Goal: Task Accomplishment & Management: Complete application form

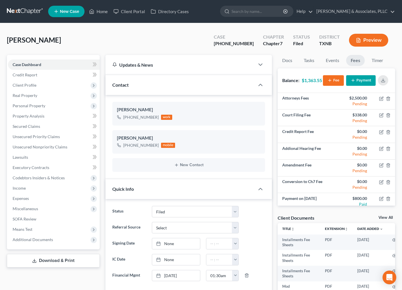
select select "2"
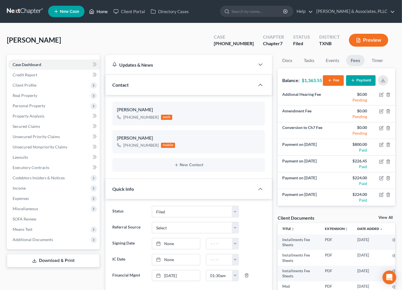
click at [103, 10] on link "Home" at bounding box center [98, 11] width 24 height 10
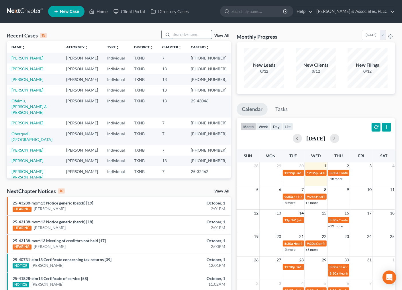
click at [185, 36] on input "search" at bounding box center [191, 34] width 40 height 8
type input "d"
type input "[PERSON_NAME]"
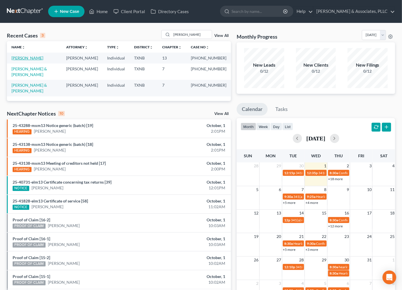
click at [20, 59] on link "[PERSON_NAME]" at bounding box center [27, 58] width 32 height 5
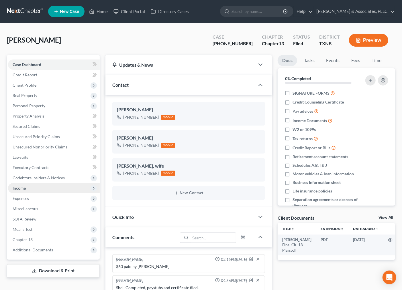
click at [25, 189] on span "Income" at bounding box center [19, 188] width 13 height 5
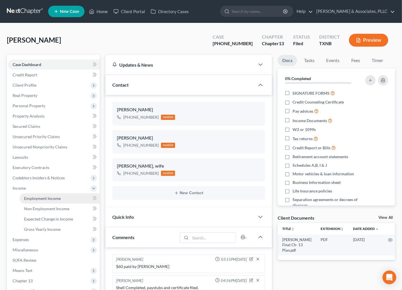
click at [39, 200] on span "Employment Income" at bounding box center [42, 198] width 37 height 5
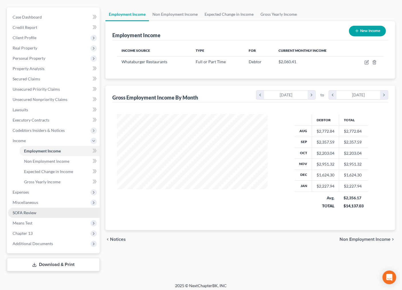
scroll to position [50, 0]
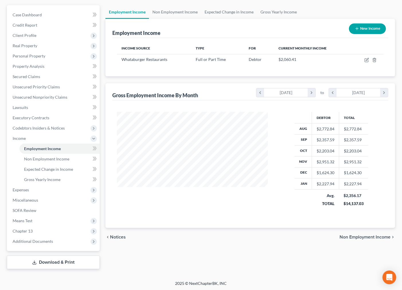
drag, startPoint x: 265, startPoint y: 228, endPoint x: 289, endPoint y: 185, distance: 49.2
click at [265, 228] on div "Debtor Total Aug $2,772.84 $2,772.84 Sep $2,357.59 $2,357.59 Oct $2,203.04 $2,2…" at bounding box center [250, 164] width 276 height 128
click at [25, 188] on span "Expenses" at bounding box center [21, 189] width 16 height 5
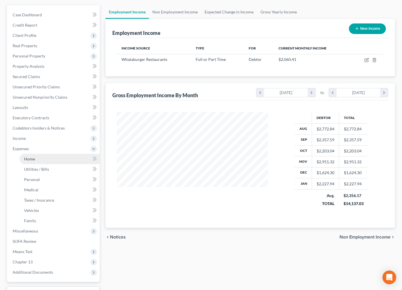
click at [27, 159] on span "Home" at bounding box center [29, 159] width 11 height 5
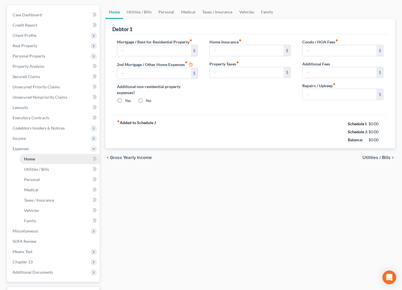
type input "0.00"
radio input "true"
type input "0.00"
type input "70.00"
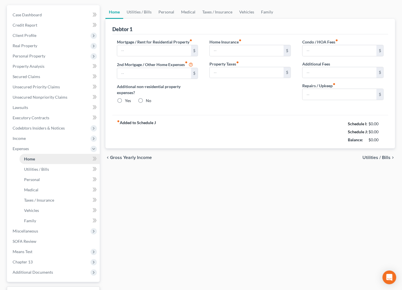
type input "0.00"
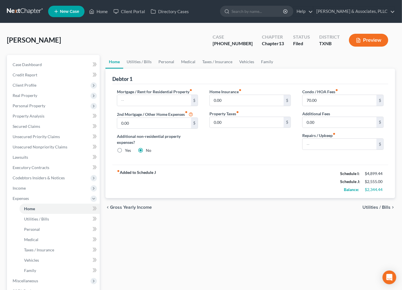
click at [301, 187] on div "fiber_manual_record Added to Schedule J Schedule I: $4,899.44 Schedule J: $2,55…" at bounding box center [250, 181] width 276 height 33
click at [162, 103] on input "text" at bounding box center [154, 100] width 74 height 11
type input "1"
click at [222, 235] on div "Home Utilities / Bills Personal Medical Taxes / Insurance Vehicles Family Debto…" at bounding box center [249, 202] width 295 height 295
click at [287, 175] on div "fiber_manual_record Added to Schedule J Schedule I: $4,899.44 Schedule J: $2,55…" at bounding box center [250, 181] width 276 height 33
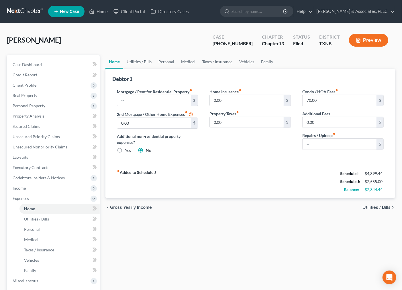
click at [135, 59] on link "Utilities / Bills" at bounding box center [139, 62] width 32 height 14
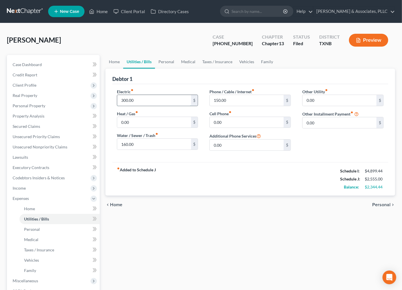
click at [147, 101] on input "300.00" at bounding box center [154, 100] width 74 height 11
drag, startPoint x: 119, startPoint y: 104, endPoint x: 156, endPoint y: 108, distance: 37.1
click at [120, 104] on input "300.00" at bounding box center [154, 100] width 74 height 11
click at [146, 147] on input "160.00" at bounding box center [154, 144] width 74 height 11
click at [146, 101] on input "300.00" at bounding box center [154, 100] width 74 height 11
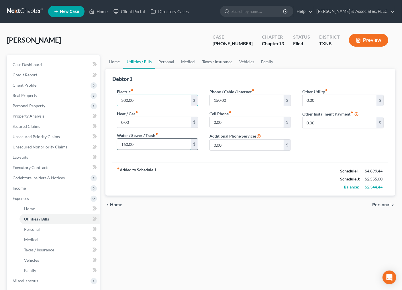
click at [143, 146] on input "160.00" at bounding box center [154, 144] width 74 height 11
click at [122, 101] on input "300.00" at bounding box center [154, 100] width 74 height 11
type input "400.00"
click at [124, 146] on input "160.00" at bounding box center [154, 144] width 74 height 11
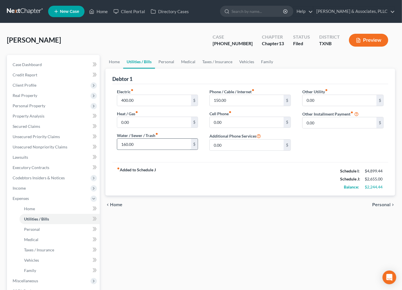
click at [124, 146] on input "160.00" at bounding box center [154, 144] width 74 height 11
type input "250.00"
click at [255, 195] on div "fiber_manual_record Added to Schedule J Schedule I: $4,899.44 Schedule J: $2,74…" at bounding box center [250, 178] width 276 height 33
click at [245, 176] on div "fiber_manual_record Added to Schedule J Schedule I: $4,899.44 Schedule J: $2,74…" at bounding box center [250, 178] width 276 height 33
click at [173, 62] on link "Personal" at bounding box center [166, 62] width 23 height 14
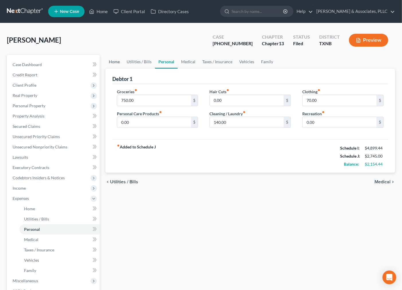
click at [111, 60] on link "Home" at bounding box center [114, 62] width 18 height 14
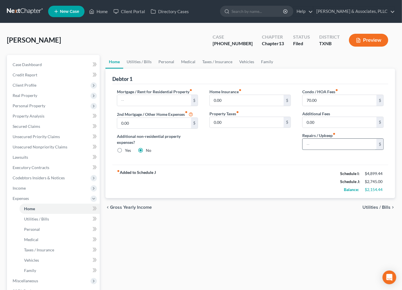
click at [316, 144] on input "text" at bounding box center [339, 144] width 74 height 11
click at [323, 149] on input "text" at bounding box center [339, 144] width 74 height 11
click at [314, 143] on input "text" at bounding box center [339, 144] width 74 height 11
click at [279, 176] on div "fiber_manual_record Added to Schedule J Schedule I: $4,899.44 Schedule J: $2,84…" at bounding box center [250, 181] width 276 height 33
click at [270, 182] on div "fiber_manual_record Added to Schedule J Schedule I: $4,899.44 Schedule J: $2,83…" at bounding box center [250, 181] width 276 height 33
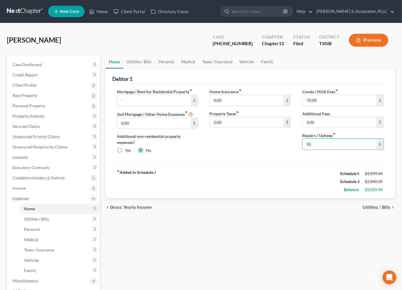
click at [281, 169] on div "fiber_manual_record Added to Schedule J Schedule I: $4,899.44 Schedule J: $2,84…" at bounding box center [250, 181] width 276 height 33
click at [313, 144] on input "95" at bounding box center [339, 144] width 74 height 11
click at [308, 145] on input "95" at bounding box center [339, 144] width 74 height 11
click at [309, 144] on input "95" at bounding box center [339, 144] width 74 height 11
click at [293, 186] on div "fiber_manual_record Added to Schedule J Schedule I: $4,899.44 Schedule J: $2,83…" at bounding box center [250, 181] width 276 height 33
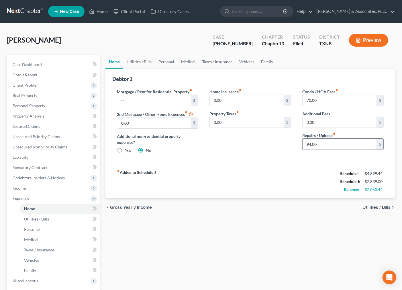
click at [324, 145] on input "94.00" at bounding box center [339, 144] width 74 height 11
click at [250, 165] on div "fiber_manual_record Added to Schedule J Schedule I: $4,899.44 Schedule J: $2,83…" at bounding box center [250, 181] width 276 height 33
click at [313, 145] on input "94.00" at bounding box center [339, 144] width 74 height 11
click at [313, 144] on input "94.00" at bounding box center [339, 144] width 74 height 11
click at [313, 143] on input "94.00" at bounding box center [339, 144] width 74 height 11
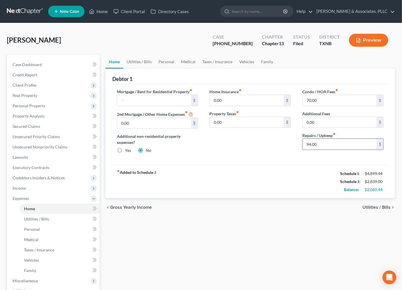
drag, startPoint x: 312, startPoint y: 145, endPoint x: 317, endPoint y: 145, distance: 4.9
click at [317, 145] on input "94.00" at bounding box center [339, 144] width 74 height 11
type input "94.44"
click at [309, 184] on div "fiber_manual_record Added to Schedule J Schedule I: $4,899.44 Schedule J: $2,83…" at bounding box center [250, 181] width 276 height 33
click at [319, 203] on div "chevron_left Gross Yearly Income Utilities / Bills chevron_right" at bounding box center [249, 207] width 289 height 18
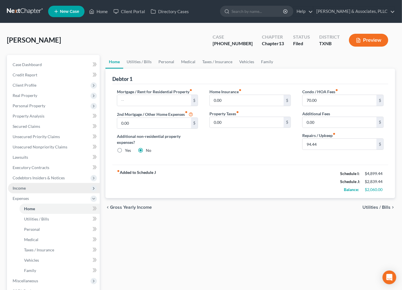
click at [39, 186] on span "Income" at bounding box center [54, 188] width 92 height 10
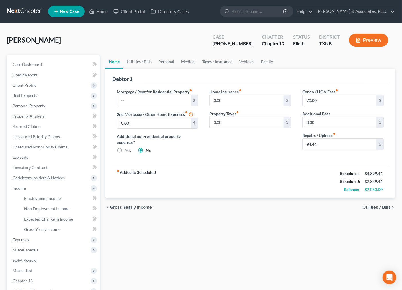
drag, startPoint x: 206, startPoint y: 263, endPoint x: 5, endPoint y: 236, distance: 203.3
click at [198, 259] on div "Home Utilities / Bills Personal Medical Taxes / Insurance Vehicles Family Debto…" at bounding box center [249, 187] width 295 height 264
click at [33, 199] on span "Employment Income" at bounding box center [42, 198] width 37 height 5
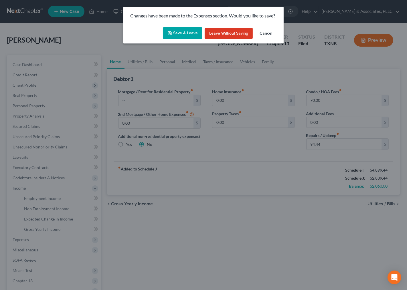
click at [187, 35] on button "Save & Leave" at bounding box center [183, 33] width 40 height 12
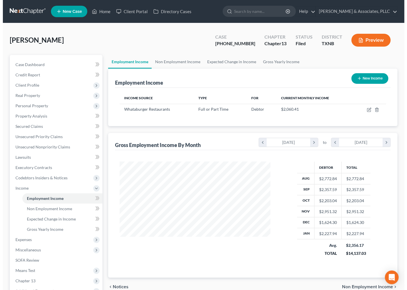
scroll to position [102, 162]
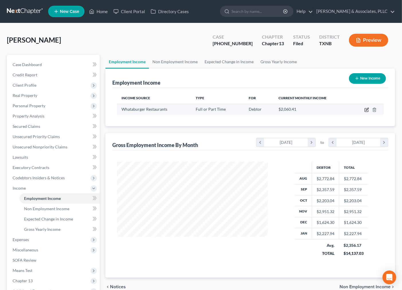
click at [367, 111] on icon "button" at bounding box center [366, 110] width 5 height 5
select select "0"
select select "45"
select select "3"
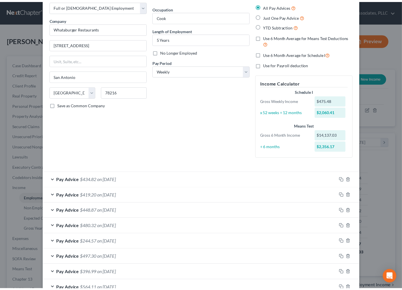
scroll to position [0, 0]
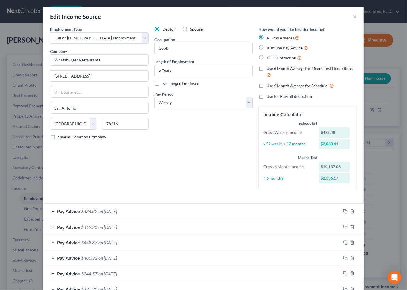
click at [212, 175] on div "Debtor Spouse Occupation Cook Length of Employment 5 Years No Longer Employed P…" at bounding box center [203, 110] width 104 height 168
click at [353, 15] on button "×" at bounding box center [355, 16] width 4 height 7
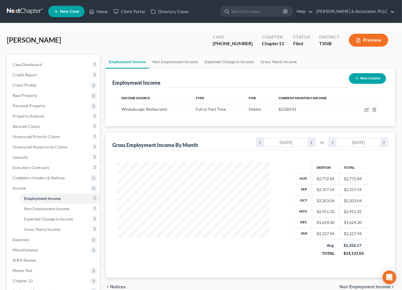
scroll to position [286132, 286072]
drag, startPoint x: 221, startPoint y: 44, endPoint x: 245, endPoint y: 50, distance: 25.1
click at [245, 50] on div "Case [PHONE_NUMBER] Chapter Chapter 13 Status [GEOGRAPHIC_DATA] [GEOGRAPHIC_DAT…" at bounding box center [300, 40] width 189 height 20
copy div "25-40731"
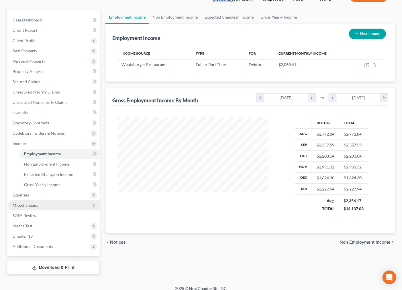
scroll to position [50, 0]
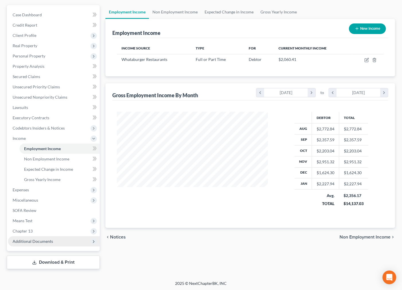
click at [33, 241] on span "Additional Documents" at bounding box center [33, 241] width 40 height 5
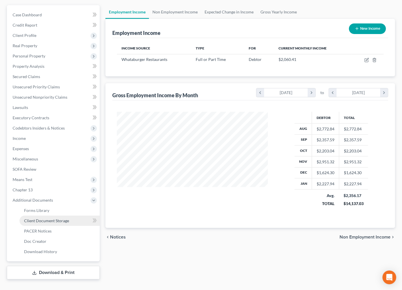
click at [46, 221] on span "Client Document Storage" at bounding box center [46, 220] width 45 height 5
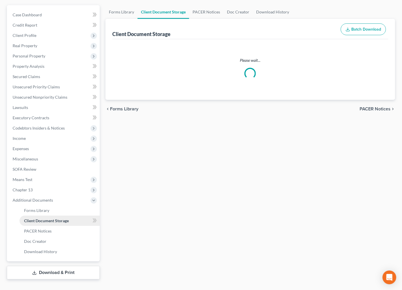
scroll to position [20, 0]
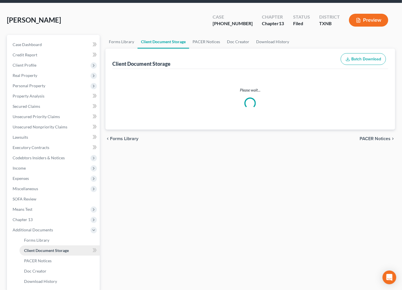
select select "10"
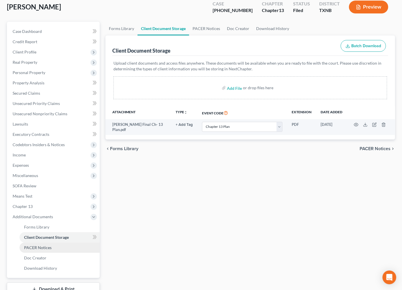
scroll to position [60, 0]
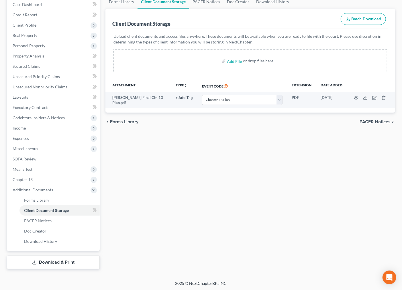
click at [39, 263] on link "Download & Print" at bounding box center [53, 262] width 93 height 13
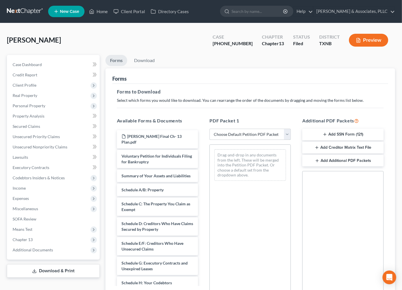
click at [234, 134] on select "Choose Default Petition PDF Packet Complete Bankruptcy Petition (all forms and …" at bounding box center [249, 134] width 81 height 11
select select "2"
click at [209, 129] on select "Choose Default Petition PDF Packet Complete Bankruptcy Petition (all forms and …" at bounding box center [249, 134] width 81 height 11
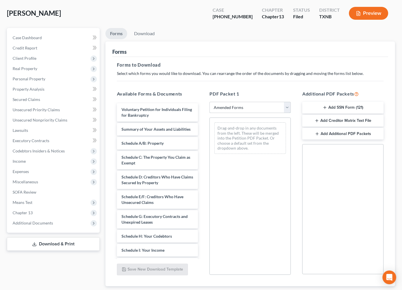
scroll to position [63, 0]
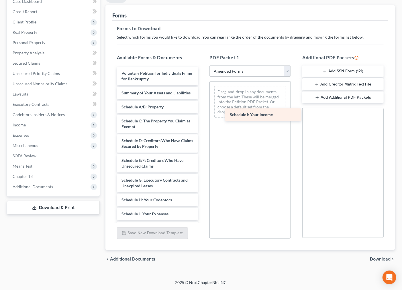
drag, startPoint x: 145, startPoint y: 219, endPoint x: 250, endPoint y: 115, distance: 148.0
click at [203, 115] on div "Schedule I: Your Income Voluntary Petition for Individuals Filing for Bankruptc…" at bounding box center [157, 204] width 90 height 274
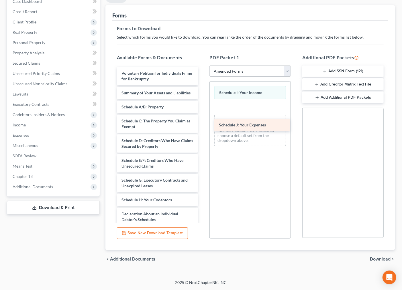
drag, startPoint x: 147, startPoint y: 220, endPoint x: 242, endPoint y: 126, distance: 133.2
click at [203, 126] on div "Schedule J: Your Expenses Voluntary Petition for Individuals Filing for Bankrup…" at bounding box center [157, 197] width 90 height 260
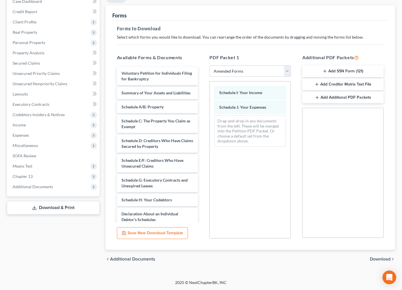
click at [382, 259] on span "Download" at bounding box center [380, 259] width 21 height 5
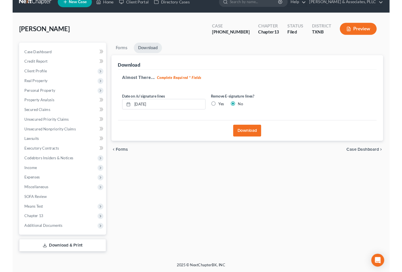
scroll to position [9, 0]
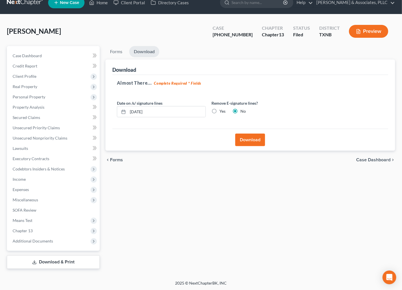
click at [250, 137] on button "Download" at bounding box center [250, 140] width 30 height 13
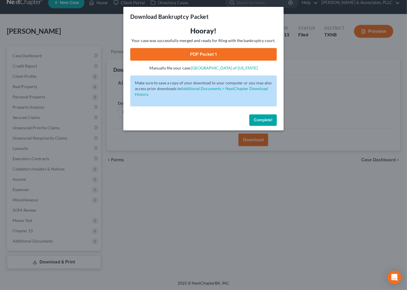
click at [209, 56] on link "PDF Packet 1" at bounding box center [203, 54] width 147 height 13
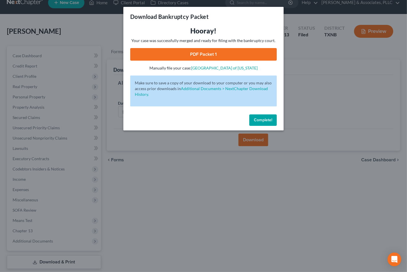
click at [258, 119] on span "Complete!" at bounding box center [263, 120] width 18 height 5
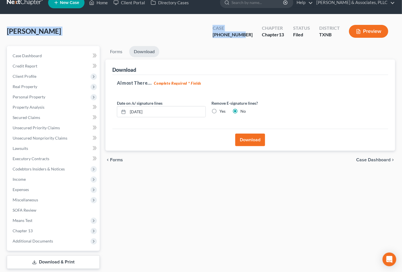
drag, startPoint x: 4, startPoint y: 31, endPoint x: 252, endPoint y: 34, distance: 248.2
click at [252, 34] on div "[PERSON_NAME] Upgraded Case [PHONE_NUMBER] Chapter Chapter 13 Status [GEOGRAPHI…" at bounding box center [201, 147] width 402 height 266
copy div "[PERSON_NAME] Upgraded Case [PHONE_NUMBER]"
drag, startPoint x: 260, startPoint y: 270, endPoint x: 262, endPoint y: 265, distance: 5.7
click at [260, 270] on div "Petition Navigation Case Dashboard Payments Invoices Payments Payments Credit R…" at bounding box center [201, 160] width 388 height 228
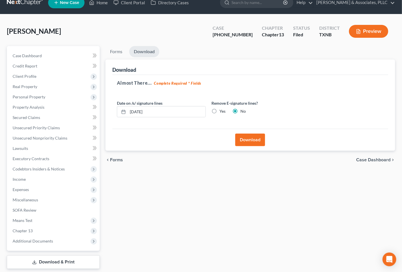
click at [198, 196] on div "Forms Download Forms Forms to Download Select which forms you would like to dow…" at bounding box center [249, 157] width 295 height 223
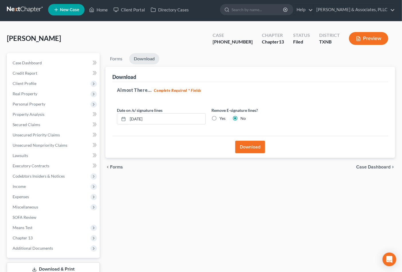
scroll to position [0, 0]
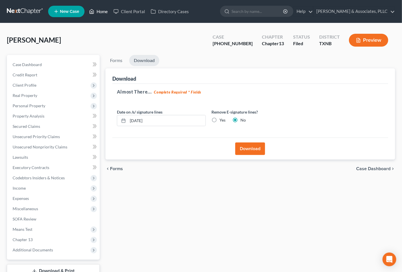
click at [105, 9] on link "Home" at bounding box center [98, 11] width 24 height 10
click at [104, 12] on link "Home" at bounding box center [98, 11] width 24 height 10
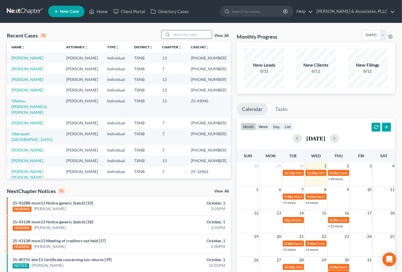
click at [190, 35] on input "search" at bounding box center [191, 34] width 40 height 8
type input "r"
type input "[PERSON_NAME]"
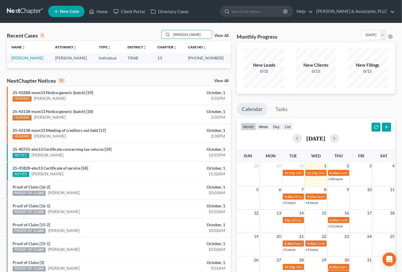
click at [33, 62] on td "[PERSON_NAME]" at bounding box center [29, 58] width 44 height 11
click at [36, 58] on link "[PERSON_NAME]" at bounding box center [27, 58] width 32 height 5
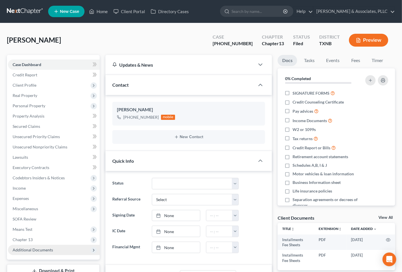
drag, startPoint x: 37, startPoint y: 251, endPoint x: 52, endPoint y: 248, distance: 15.5
click at [37, 251] on span "Additional Documents" at bounding box center [33, 250] width 40 height 5
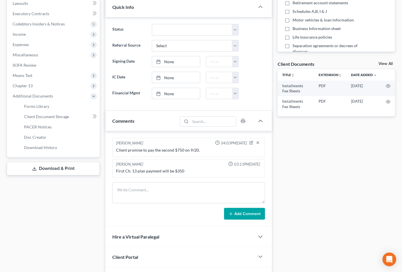
scroll to position [159, 0]
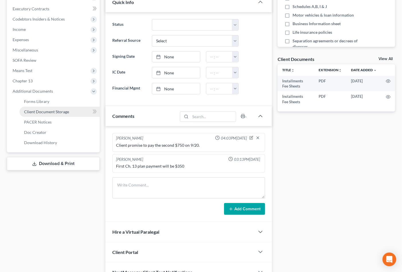
click at [40, 112] on span "Client Document Storage" at bounding box center [46, 111] width 45 height 5
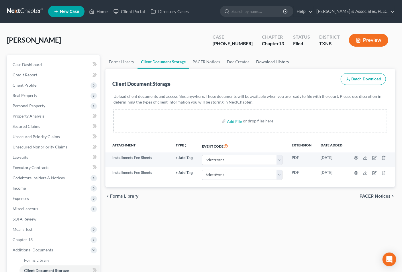
click at [276, 62] on link "Download History" at bounding box center [272, 62] width 40 height 14
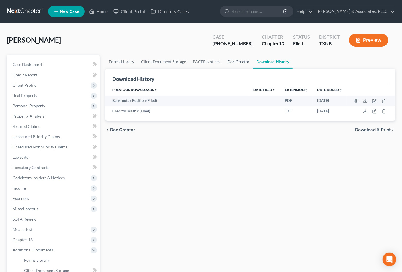
click at [241, 60] on link "Doc Creator" at bounding box center [238, 62] width 29 height 14
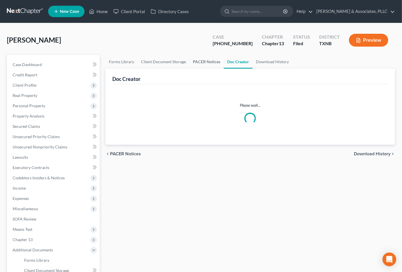
click at [209, 63] on link "PACER Notices" at bounding box center [206, 62] width 34 height 14
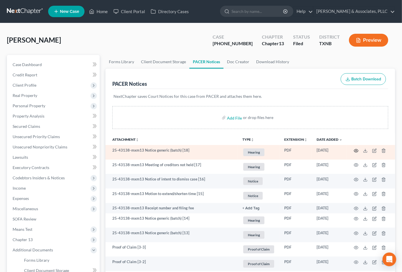
click at [354, 151] on icon "button" at bounding box center [355, 151] width 5 height 5
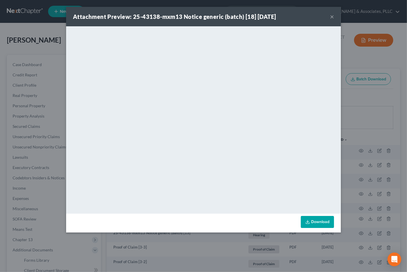
click at [333, 15] on button "×" at bounding box center [332, 16] width 4 height 7
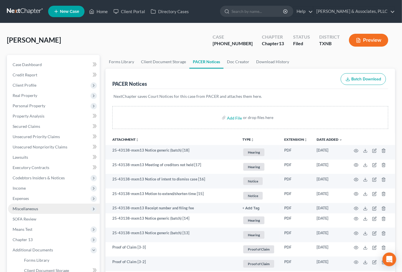
click at [23, 207] on span "Miscellaneous" at bounding box center [25, 208] width 25 height 5
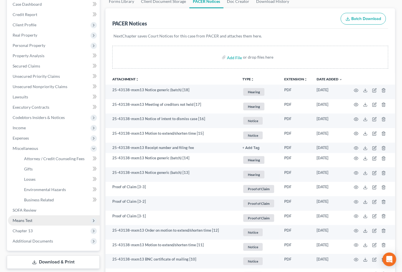
scroll to position [64, 0]
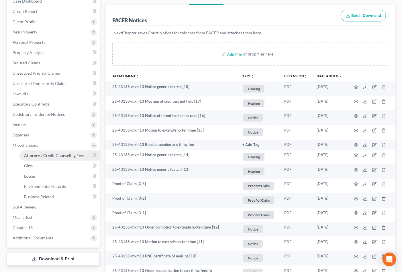
click at [32, 155] on span "Attorney / Credit Counseling Fees" at bounding box center [54, 155] width 60 height 5
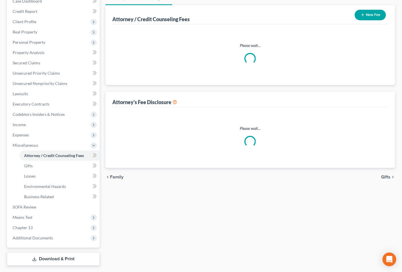
scroll to position [32, 0]
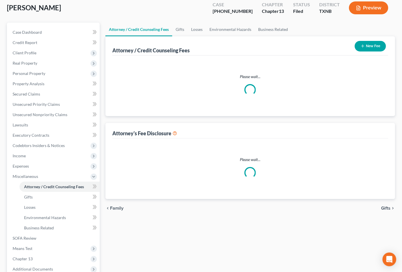
select select "0"
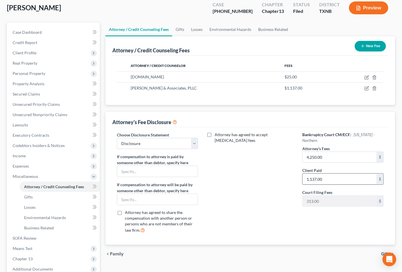
scroll to position [0, 0]
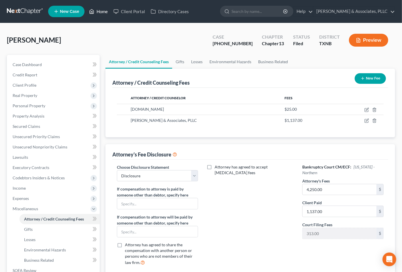
click at [93, 9] on icon at bounding box center [91, 11] width 5 height 7
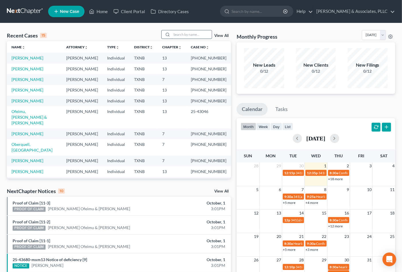
click at [188, 35] on input "search" at bounding box center [191, 34] width 40 height 8
type input "i"
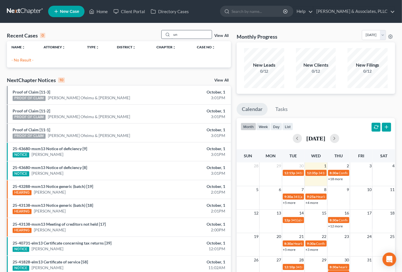
type input "u"
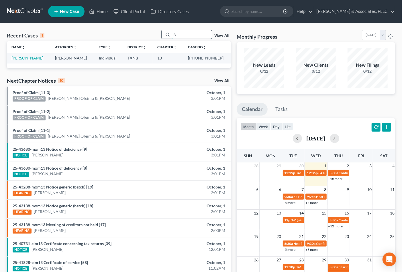
type input "f"
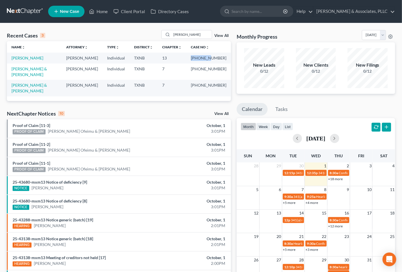
drag, startPoint x: 197, startPoint y: 58, endPoint x: 216, endPoint y: 58, distance: 18.6
click at [216, 58] on td "[PHONE_NUMBER]" at bounding box center [208, 58] width 45 height 11
copy td "25-40731"
drag, startPoint x: 192, startPoint y: 35, endPoint x: 149, endPoint y: 35, distance: 42.6
click at [149, 35] on div "Recent Cases 3 [PERSON_NAME] View All" at bounding box center [119, 35] width 224 height 11
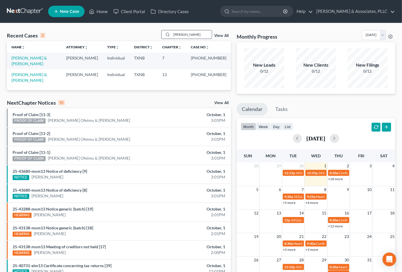
click at [188, 36] on input "[PERSON_NAME]" at bounding box center [191, 34] width 40 height 8
drag, startPoint x: 189, startPoint y: 35, endPoint x: 144, endPoint y: 43, distance: 46.3
click at [144, 43] on div "Recent Cases 2 [PERSON_NAME] View All Name unfold_more expand_more expand_less …" at bounding box center [119, 60] width 224 height 60
type input "[PERSON_NAME]"
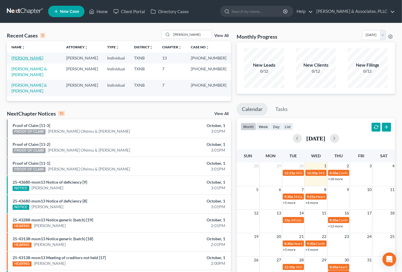
click at [23, 58] on link "[PERSON_NAME]" at bounding box center [27, 58] width 32 height 5
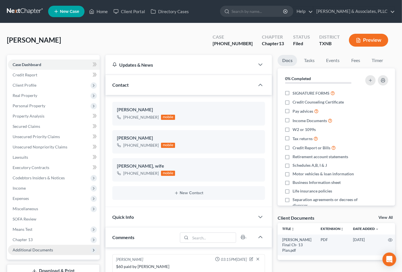
click at [24, 246] on span "Additional Documents" at bounding box center [54, 250] width 92 height 10
click at [25, 249] on span "Additional Documents" at bounding box center [33, 250] width 40 height 5
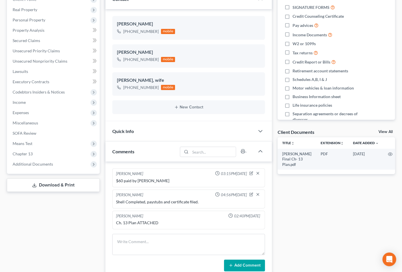
scroll to position [95, 0]
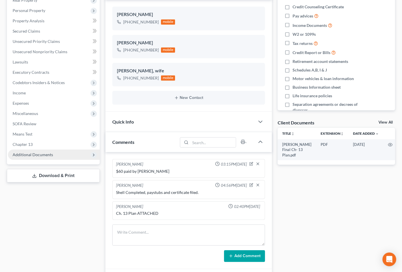
click at [38, 156] on span "Additional Documents" at bounding box center [33, 154] width 40 height 5
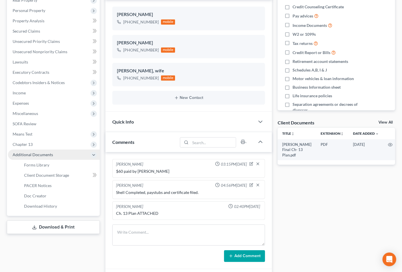
click at [38, 156] on span "Additional Documents" at bounding box center [33, 154] width 40 height 5
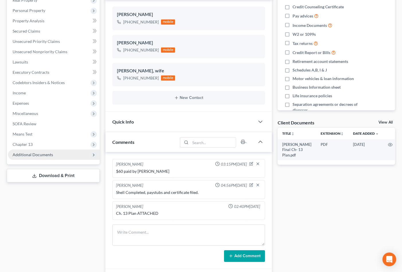
click at [40, 153] on span "Additional Documents" at bounding box center [33, 154] width 40 height 5
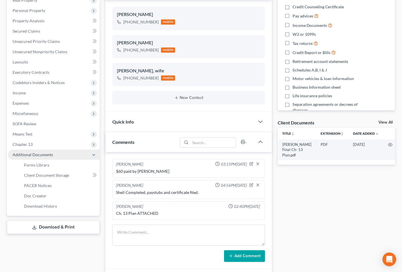
click at [41, 152] on span "Additional Documents" at bounding box center [33, 154] width 40 height 5
click at [43, 173] on span "Client Document Storage" at bounding box center [46, 175] width 45 height 5
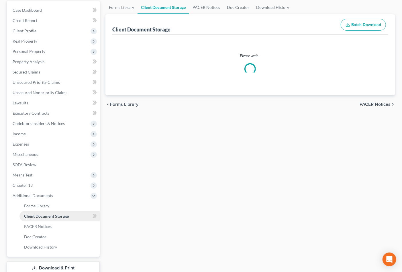
scroll to position [2, 0]
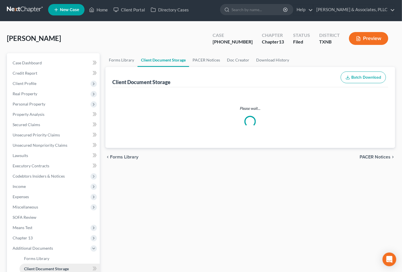
select select "10"
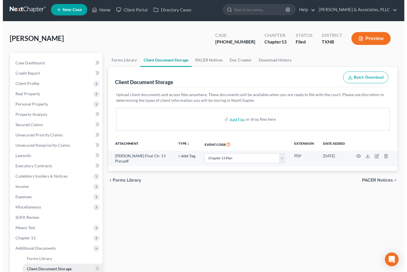
scroll to position [0, 0]
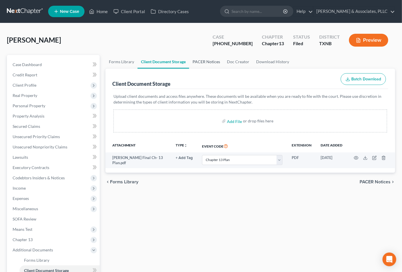
click at [203, 61] on link "PACER Notices" at bounding box center [206, 62] width 34 height 14
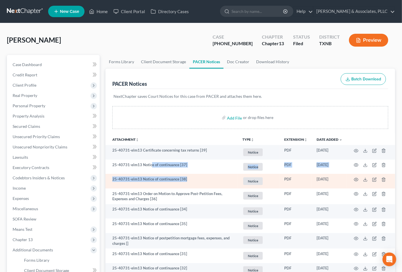
drag, startPoint x: 157, startPoint y: 166, endPoint x: 218, endPoint y: 186, distance: 64.3
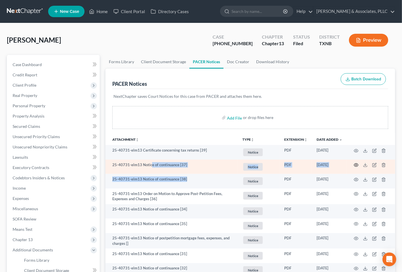
click at [356, 166] on icon "button" at bounding box center [355, 165] width 5 height 5
